Goal: Task Accomplishment & Management: Use online tool/utility

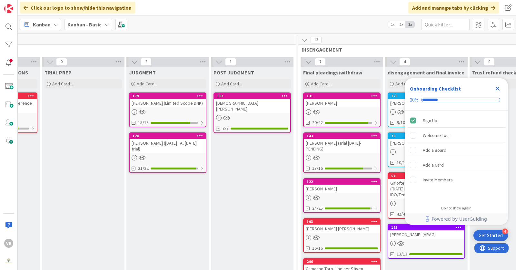
scroll to position [0, 651]
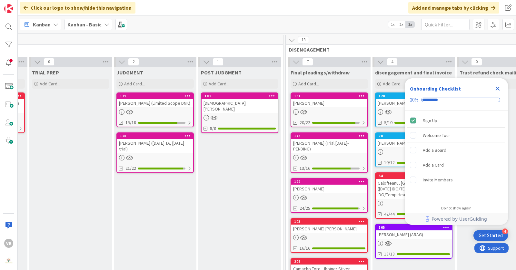
click at [499, 89] on icon "Close Checklist" at bounding box center [498, 89] width 8 height 8
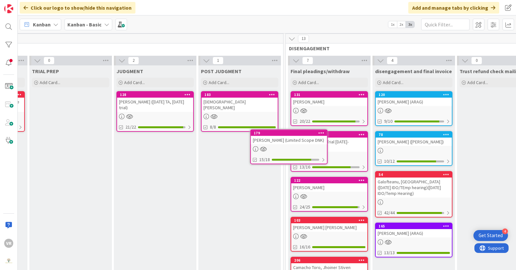
scroll to position [1, 651]
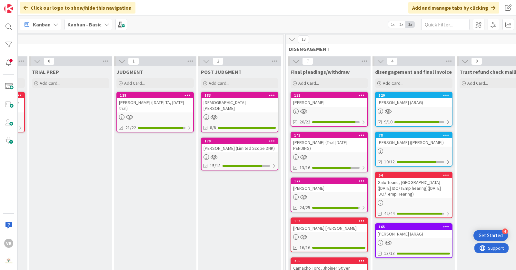
click at [315, 101] on div "[PERSON_NAME]" at bounding box center [329, 102] width 76 height 8
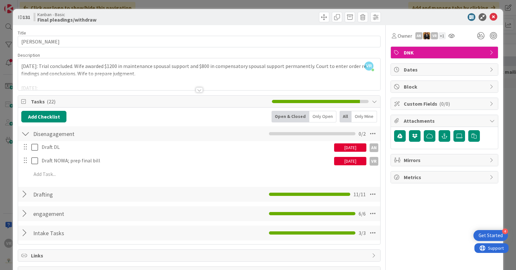
click at [6, 157] on div "ID 131 Kanban - Basic Final pleadings/withdraw Title 13 / 128 [PERSON_NAME] Des…" at bounding box center [258, 135] width 516 height 270
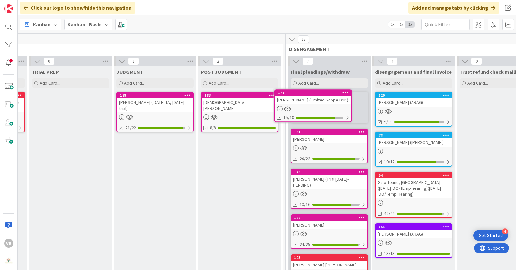
scroll to position [0, 651]
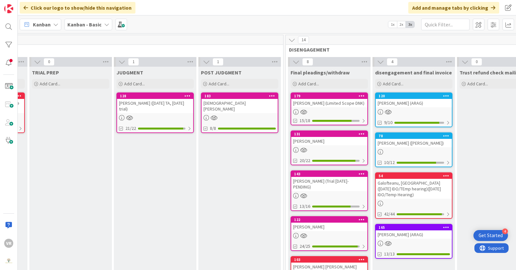
click at [319, 102] on div "[PERSON_NAME] (Limited Scope DNK)" at bounding box center [329, 103] width 76 height 8
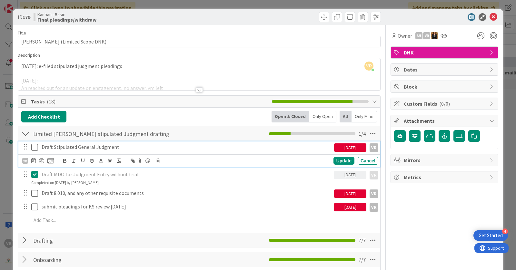
click at [36, 148] on icon at bounding box center [36, 147] width 10 height 8
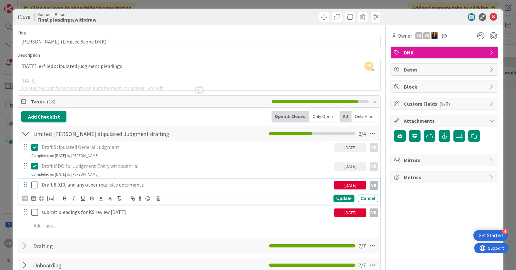
click at [35, 184] on icon at bounding box center [36, 185] width 10 height 8
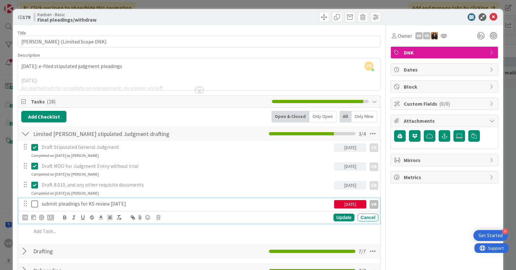
click at [34, 201] on icon at bounding box center [36, 204] width 10 height 8
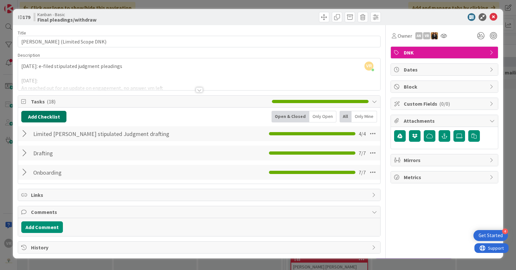
click at [45, 119] on button "Add Checklist" at bounding box center [43, 117] width 45 height 12
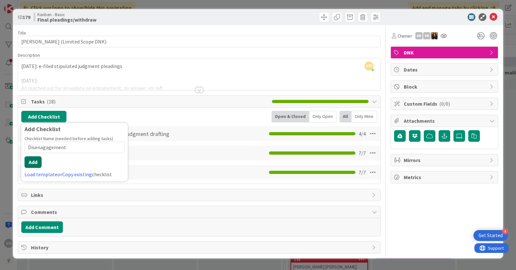
type input "Disenagagement"
click at [33, 160] on button "Add" at bounding box center [32, 162] width 17 height 12
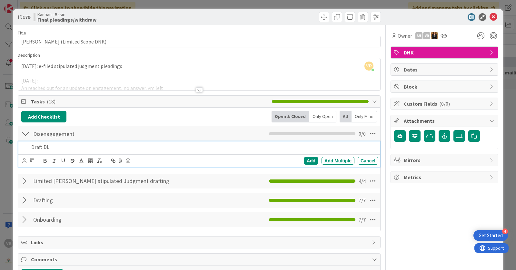
click at [21, 161] on div "Add Add Multiple Cancel" at bounding box center [198, 160] width 361 height 13
click at [24, 159] on icon at bounding box center [24, 160] width 4 height 5
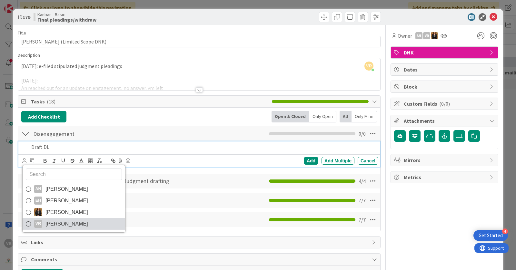
click at [52, 218] on link "VR [PERSON_NAME]" at bounding box center [74, 224] width 103 height 12
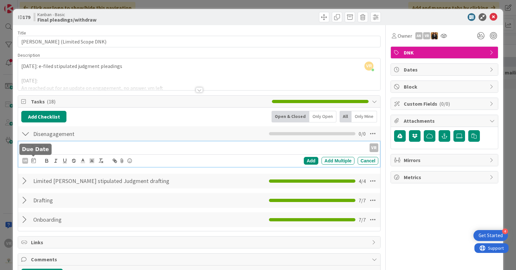
click at [34, 161] on icon at bounding box center [33, 160] width 5 height 5
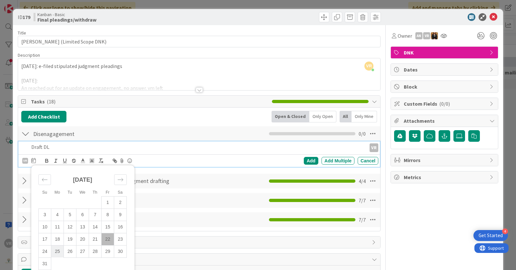
click at [55, 247] on td "25" at bounding box center [57, 251] width 13 height 12
click at [308, 162] on div "Add" at bounding box center [311, 161] width 15 height 8
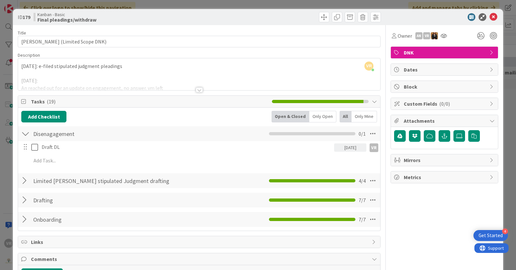
click at [1, 171] on div "ID 179 Kanban - Basic Final pleadings/withdraw Title 31 / 128 [PERSON_NAME] (Li…" at bounding box center [258, 135] width 516 height 270
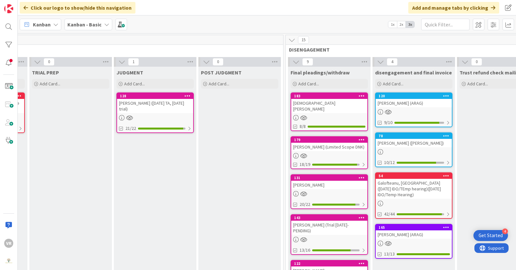
click at [327, 105] on div "[DEMOGRAPHIC_DATA][PERSON_NAME]" at bounding box center [329, 106] width 76 height 14
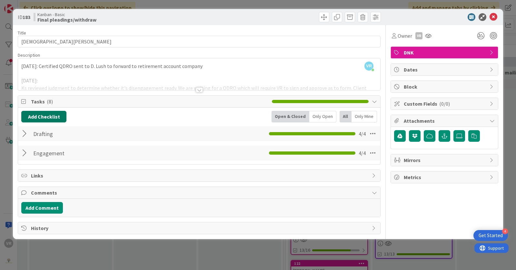
click at [31, 114] on button "Add Checklist" at bounding box center [43, 117] width 45 height 12
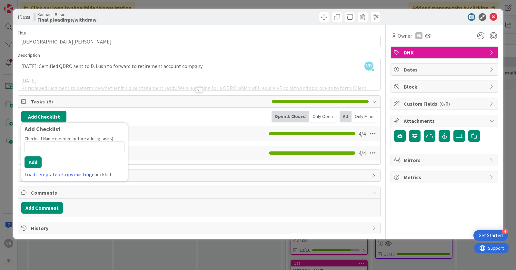
click at [182, 108] on div "Add Checklist Add Checklist Checklist Name (needed before adding tasks) 0 / 64 …" at bounding box center [199, 136] width 362 height 57
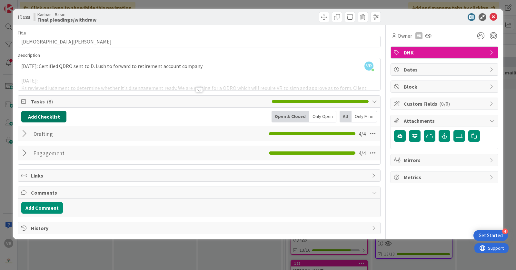
click at [52, 117] on button "Add Checklist" at bounding box center [43, 117] width 45 height 12
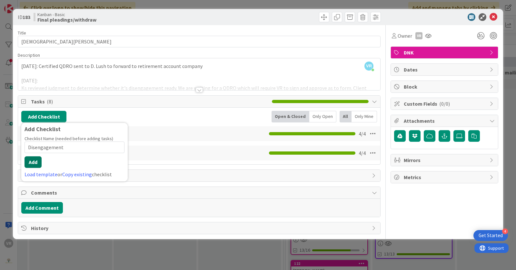
type input "Disengagement"
click at [39, 162] on button "Add" at bounding box center [32, 162] width 17 height 12
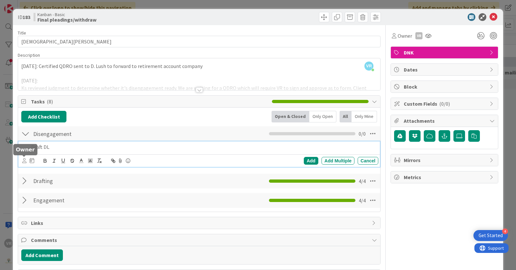
click at [26, 159] on icon at bounding box center [24, 160] width 4 height 5
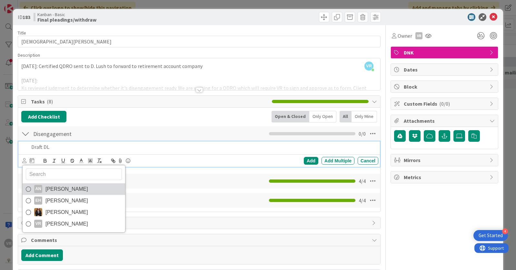
click at [50, 186] on span "[PERSON_NAME]" at bounding box center [66, 189] width 43 height 10
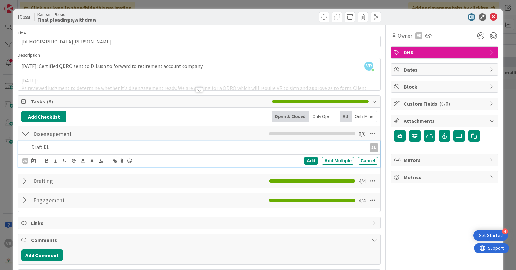
click at [34, 159] on icon at bounding box center [33, 160] width 5 height 5
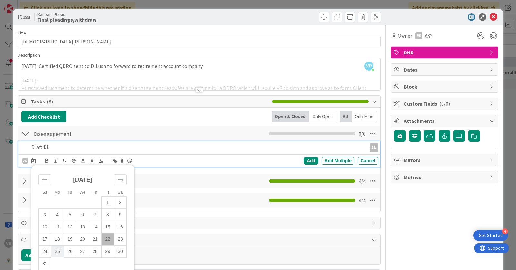
click at [56, 248] on td "25" at bounding box center [57, 251] width 13 height 12
click at [304, 159] on div "Add" at bounding box center [311, 161] width 15 height 8
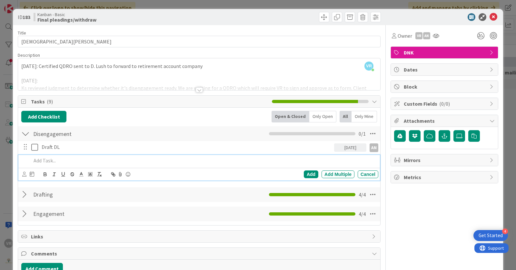
click at [40, 163] on div at bounding box center [203, 160] width 349 height 11
click at [24, 174] on icon at bounding box center [24, 174] width 4 height 5
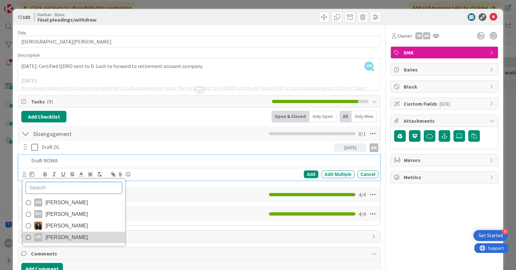
click at [49, 236] on span "[PERSON_NAME]" at bounding box center [66, 238] width 43 height 10
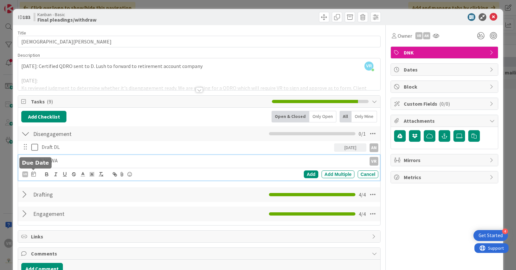
click at [33, 174] on icon at bounding box center [33, 173] width 5 height 5
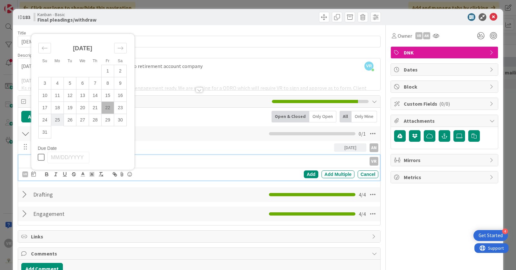
click at [58, 118] on td "25" at bounding box center [57, 120] width 13 height 12
click at [311, 174] on div "Add" at bounding box center [311, 175] width 15 height 8
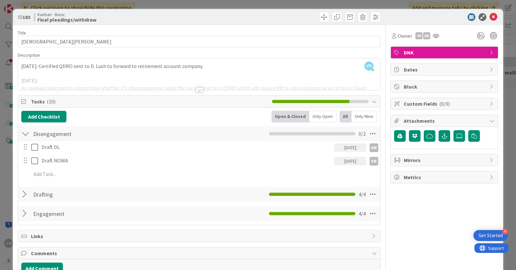
click at [5, 177] on div "ID 183 Kanban - Basic Final pleadings/withdraw Title 11 / 128 [PERSON_NAME] Des…" at bounding box center [258, 135] width 516 height 270
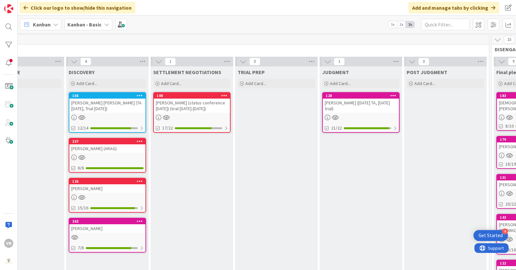
scroll to position [0, 445]
